Goal: Complete application form: Complete application form

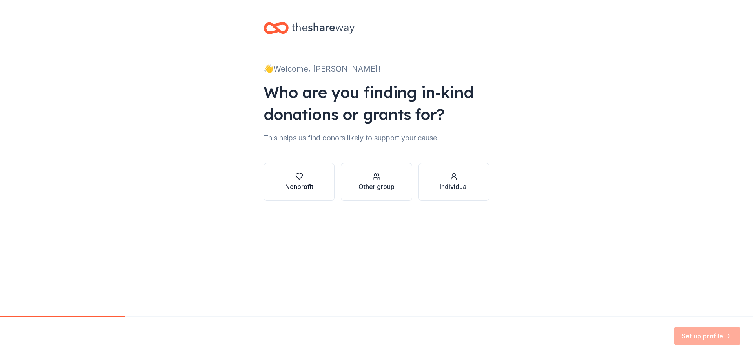
click at [306, 182] on div "Nonprofit" at bounding box center [299, 186] width 28 height 9
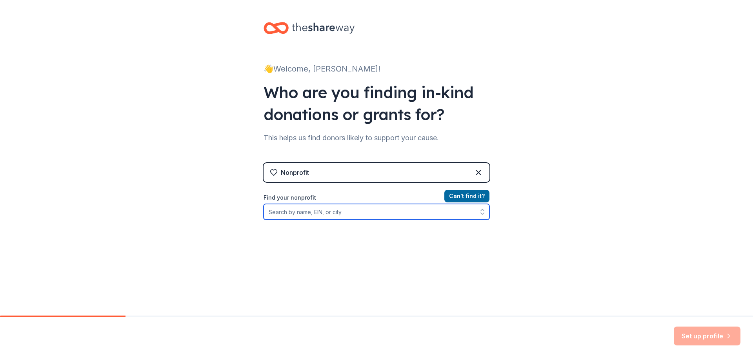
click at [308, 212] on input "Find your nonprofit" at bounding box center [377, 212] width 226 height 16
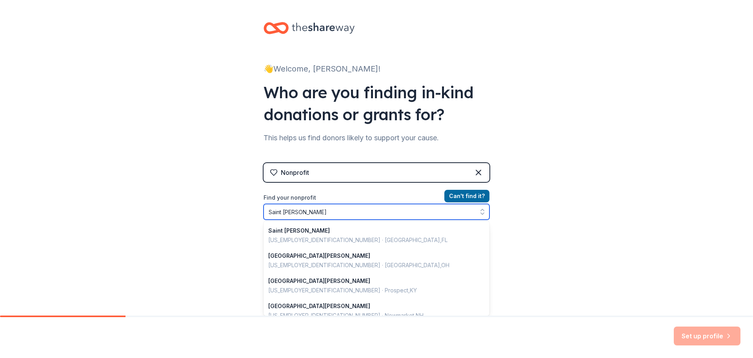
type input "Saint [PERSON_NAME] mag"
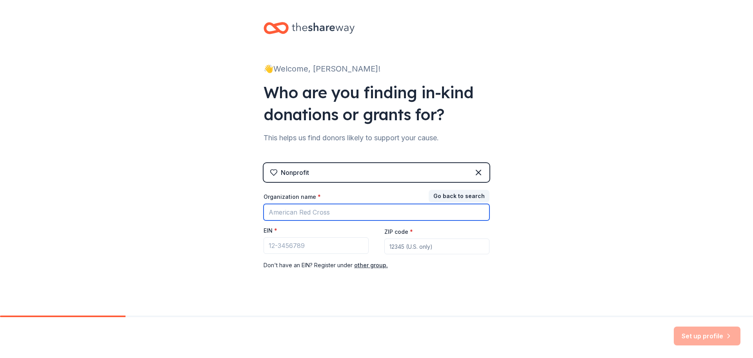
click at [285, 212] on input "Organization name *" at bounding box center [377, 212] width 226 height 16
paste input "[DEMOGRAPHIC_DATA][PERSON_NAME][PERSON_NAME]"
click at [402, 213] on input "[DEMOGRAPHIC_DATA][PERSON_NAME][PERSON_NAME]" at bounding box center [377, 212] width 226 height 16
type input "[DEMOGRAPHIC_DATA][PERSON_NAME][PERSON_NAME]"
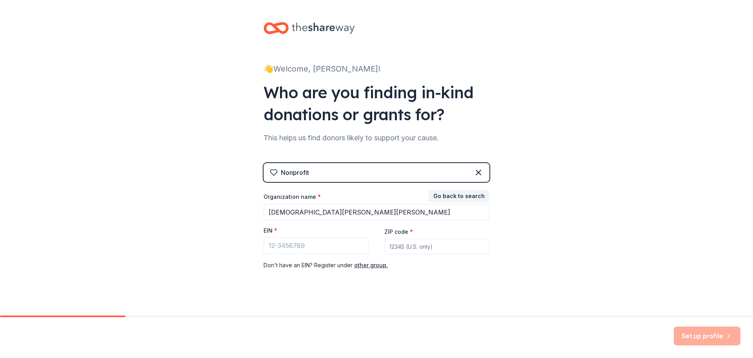
click at [352, 174] on div "Nonprofit" at bounding box center [377, 172] width 226 height 19
click at [409, 213] on input "[DEMOGRAPHIC_DATA][PERSON_NAME][PERSON_NAME]" at bounding box center [377, 212] width 226 height 16
click at [337, 168] on div "Nonprofit" at bounding box center [377, 172] width 226 height 19
click at [474, 171] on icon at bounding box center [478, 172] width 9 height 9
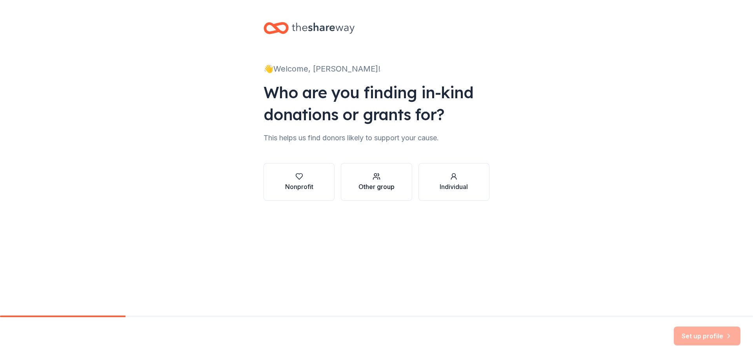
click at [374, 179] on icon "button" at bounding box center [377, 176] width 8 height 8
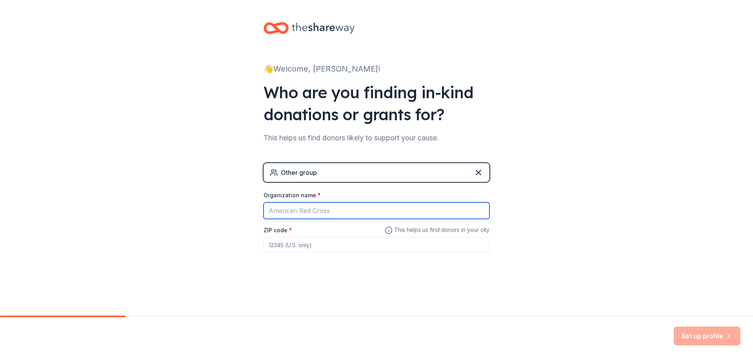
click at [308, 209] on input "Organization name *" at bounding box center [377, 210] width 226 height 16
paste input "[DEMOGRAPHIC_DATA][PERSON_NAME][PERSON_NAME]"
type input "[DEMOGRAPHIC_DATA][PERSON_NAME][PERSON_NAME]"
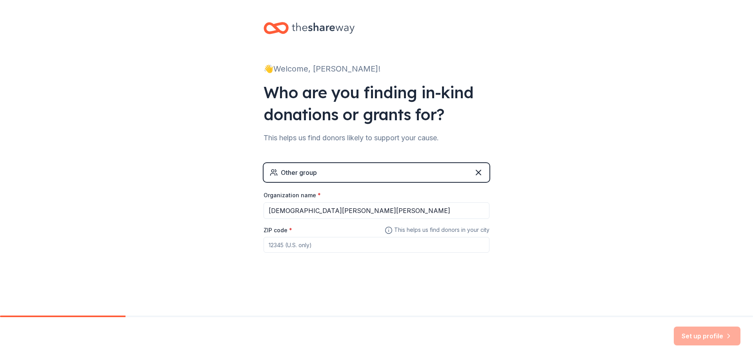
click at [337, 245] on input "ZIP code *" at bounding box center [377, 245] width 226 height 16
type input "78653"
click at [483, 173] on icon at bounding box center [478, 172] width 9 height 9
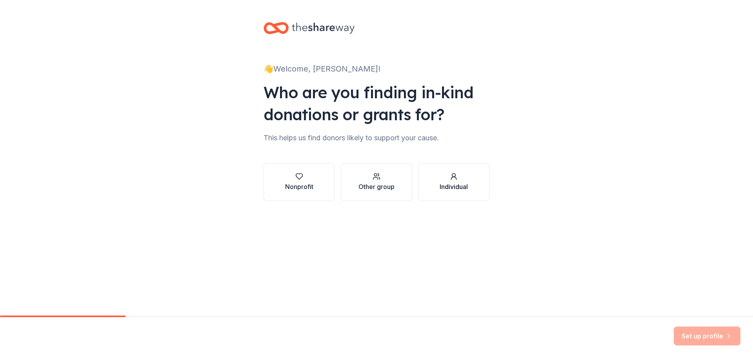
click at [458, 184] on div "Individual" at bounding box center [454, 186] width 28 height 9
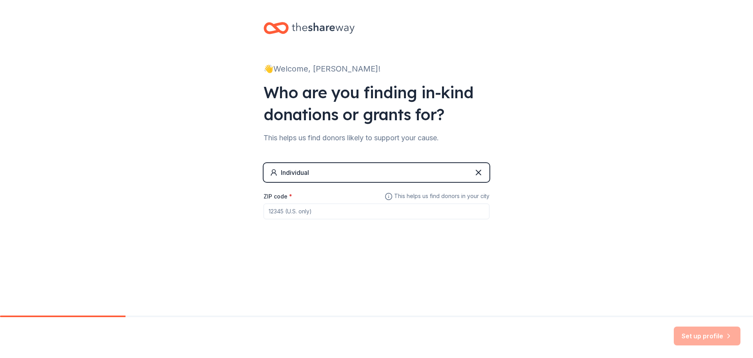
click at [337, 210] on input "ZIP code *" at bounding box center [377, 211] width 226 height 16
type input "78653"
click at [696, 332] on button "Set up profile" at bounding box center [707, 335] width 67 height 19
